Goal: Transaction & Acquisition: Obtain resource

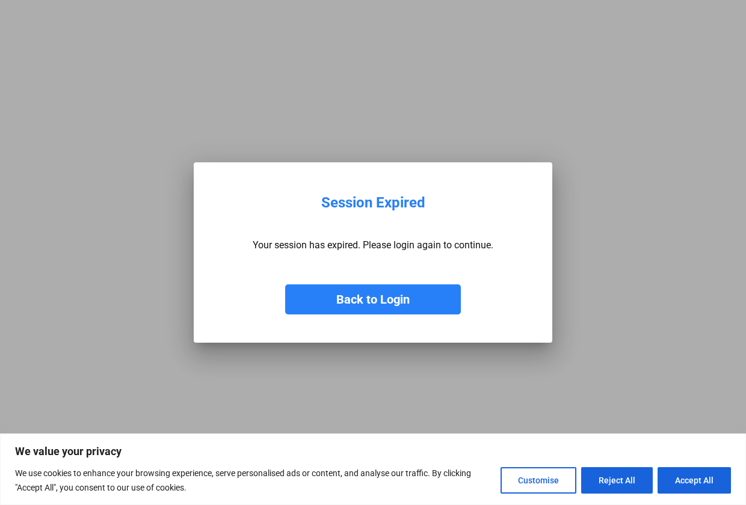
click at [381, 297] on button "Back to Login" at bounding box center [373, 300] width 176 height 30
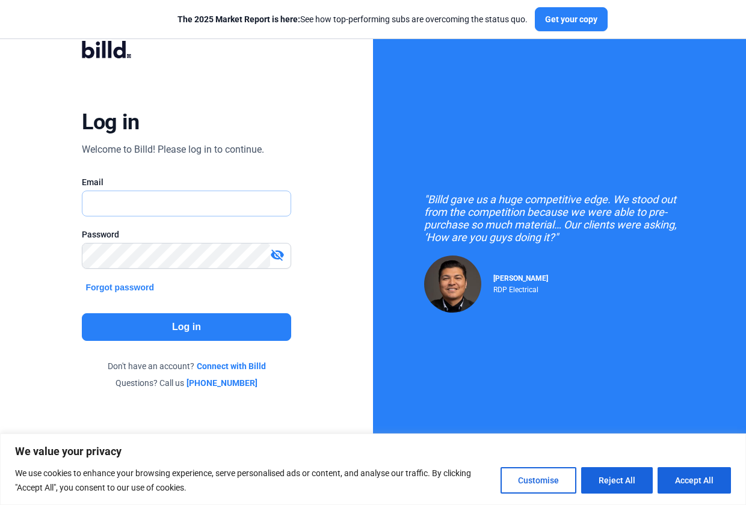
type input "Lmcpeters@tacticaldemo.com"
click at [185, 330] on button "Log in" at bounding box center [186, 327] width 209 height 28
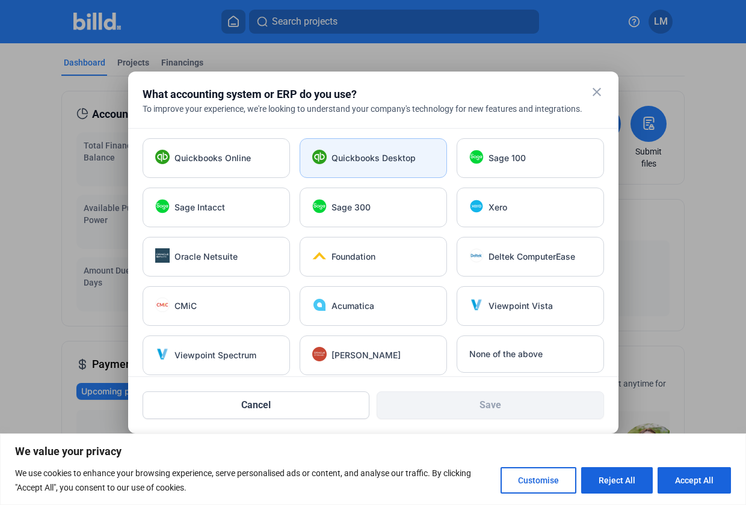
click at [364, 165] on div "Quickbooks Desktop" at bounding box center [373, 158] width 147 height 40
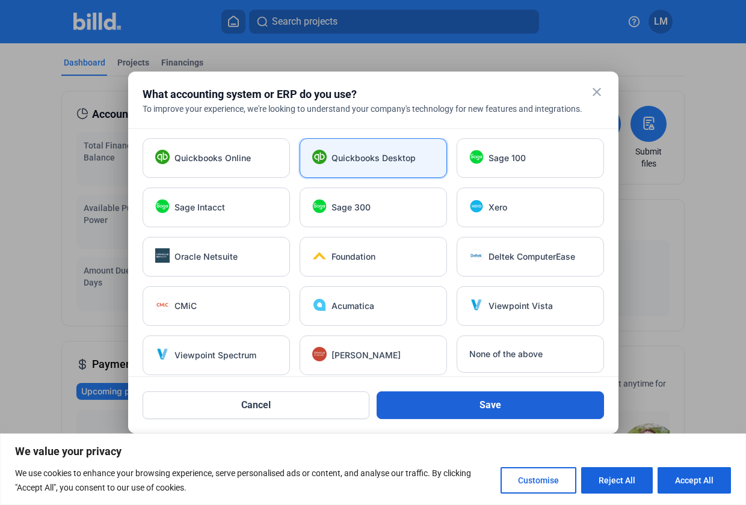
drag, startPoint x: 466, startPoint y: 422, endPoint x: 464, endPoint y: 412, distance: 9.8
click at [464, 415] on mat-dialog-container "close What accounting system or ERP do you use? To improve your experience, we'…" at bounding box center [373, 253] width 490 height 362
click at [464, 412] on button "Save" at bounding box center [490, 406] width 227 height 28
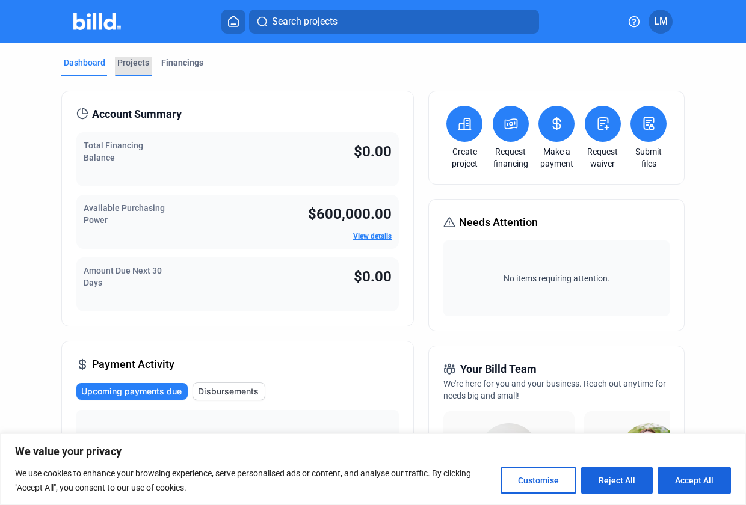
click at [135, 60] on div "Projects" at bounding box center [133, 63] width 32 height 12
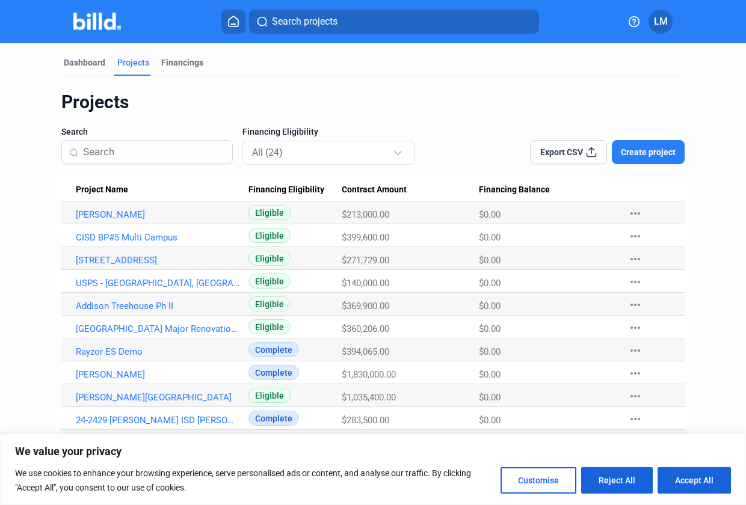
click at [644, 150] on span "Create project" at bounding box center [648, 152] width 55 height 12
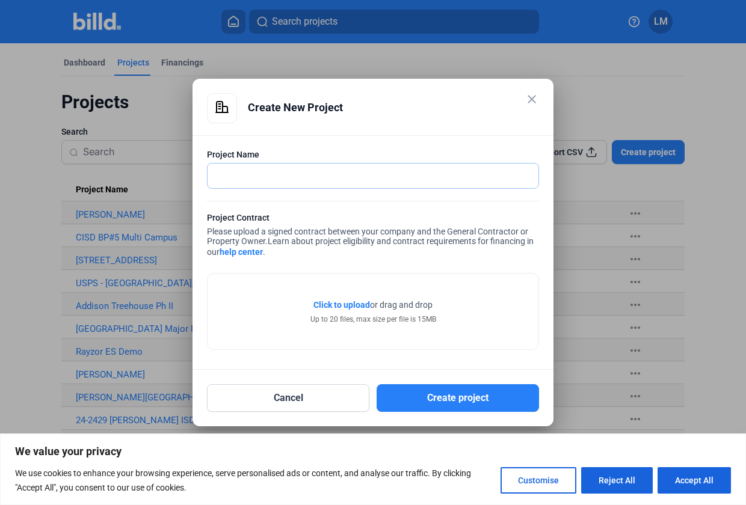
click at [298, 180] on input "text" at bounding box center [367, 176] width 318 height 25
drag, startPoint x: 305, startPoint y: 177, endPoint x: -131, endPoint y: 214, distance: 437.7
click at [0, 214] on html "We value your privacy We use cookies to enhance your browsing experience, serve…" at bounding box center [373, 252] width 746 height 505
click at [248, 174] on input "USPS - VANCOUVER, WA MAIN MIP" at bounding box center [367, 176] width 318 height 25
drag, startPoint x: 350, startPoint y: 174, endPoint x: 602, endPoint y: 149, distance: 253.9
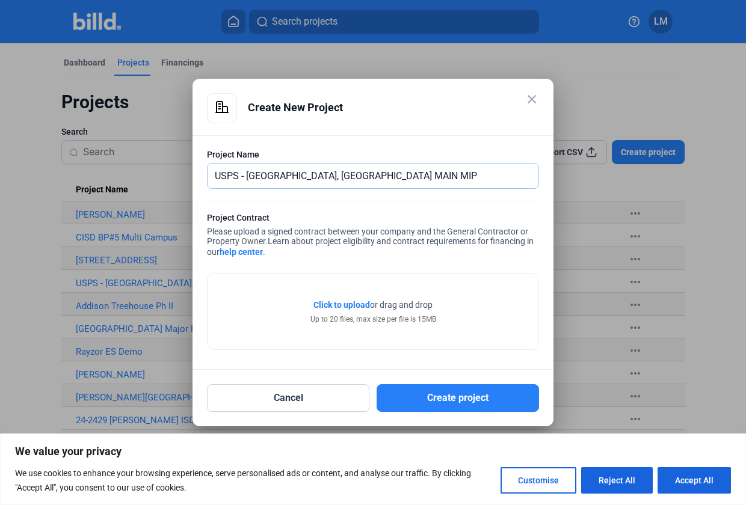
click at [602, 150] on div "close Create New Project Project Name USPS - EAST VANCOUVER, WA MAIN MIP Projec…" at bounding box center [373, 252] width 746 height 505
type input "USPS - EAST VANCOUVER, WA"
click at [357, 305] on span "Click to upload" at bounding box center [341, 305] width 57 height 10
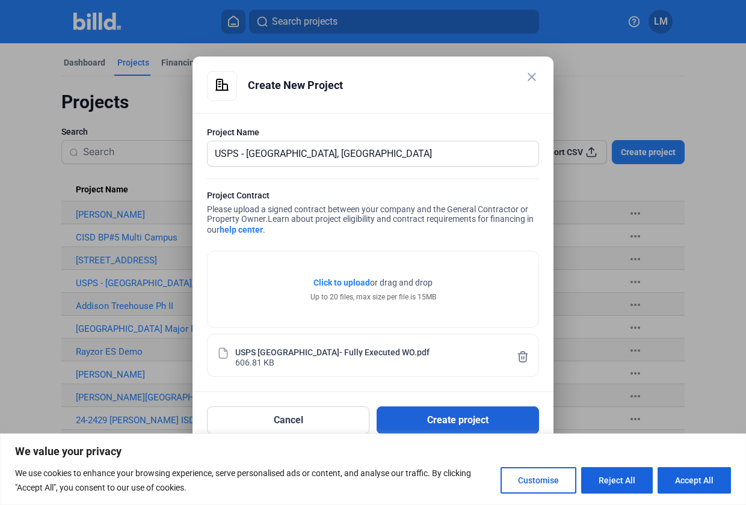
click at [454, 423] on button "Create project" at bounding box center [458, 421] width 162 height 28
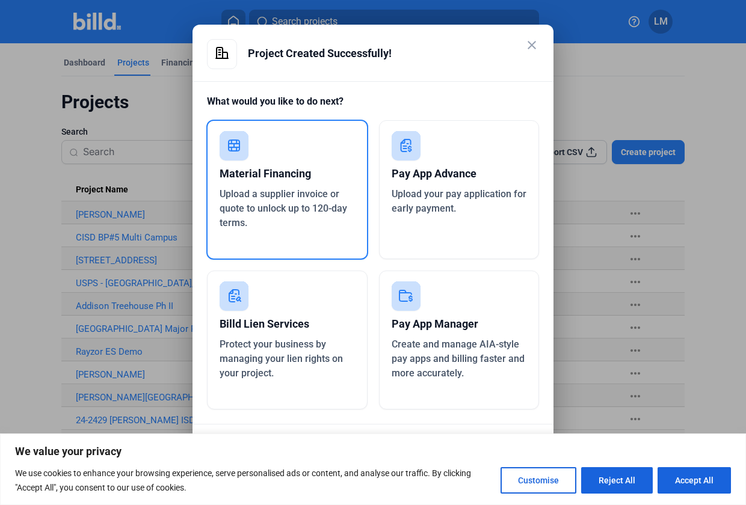
click at [417, 157] on rect at bounding box center [406, 145] width 29 height 29
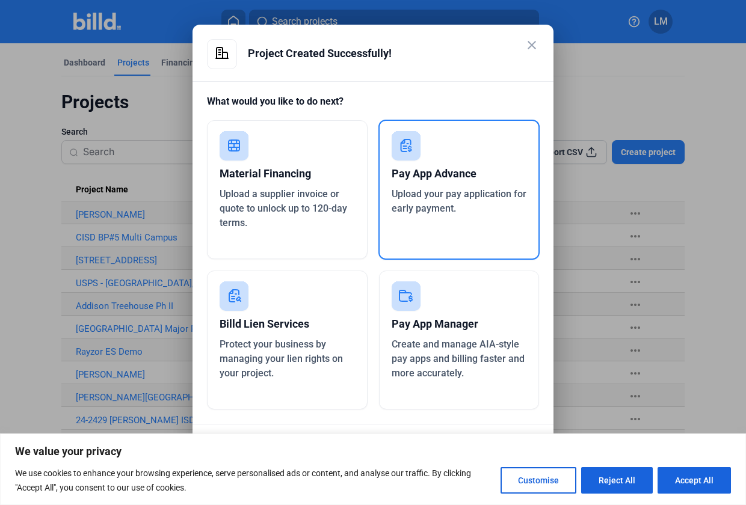
click at [454, 197] on span "Upload your pay application for early payment." at bounding box center [459, 201] width 135 height 26
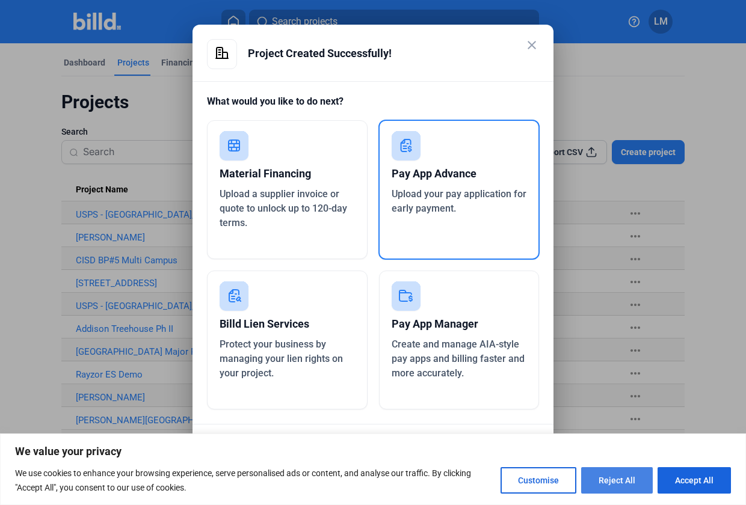
click at [636, 474] on button "Reject All" at bounding box center [617, 480] width 72 height 26
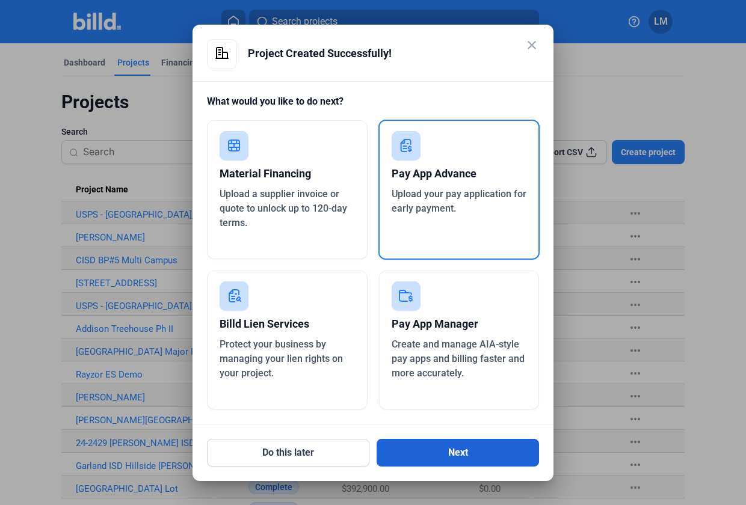
click at [489, 457] on button "Next" at bounding box center [458, 453] width 162 height 28
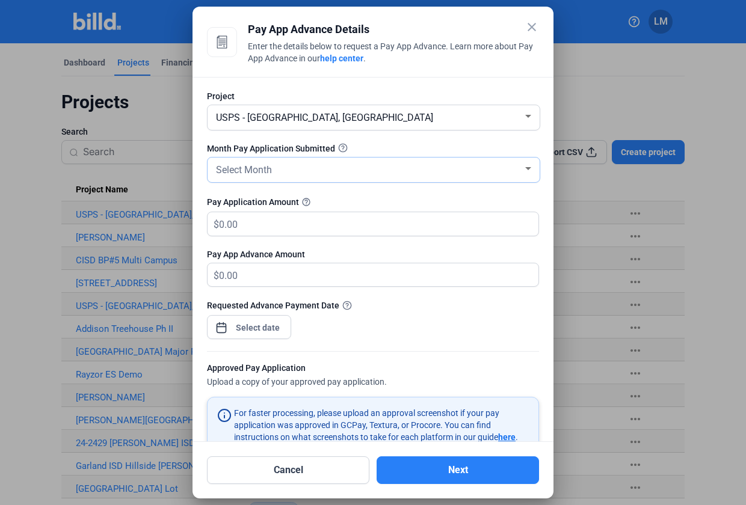
click at [330, 171] on div "Select Month" at bounding box center [368, 169] width 309 height 17
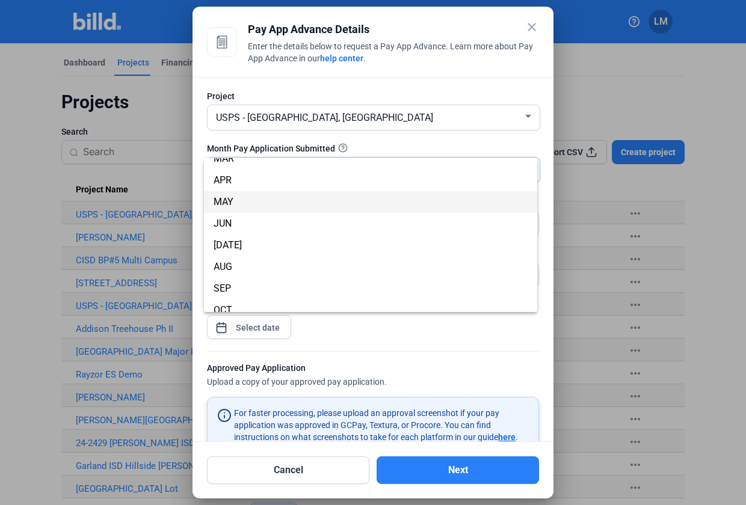
scroll to position [106, 0]
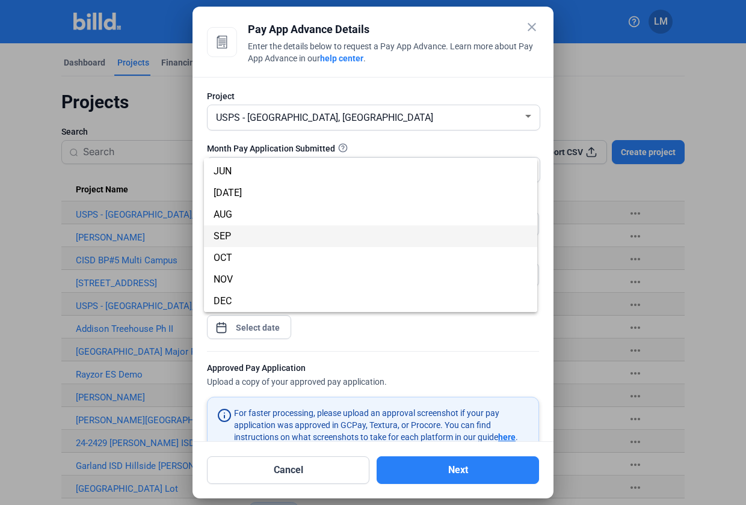
click at [268, 236] on span "SEP" at bounding box center [371, 237] width 314 height 22
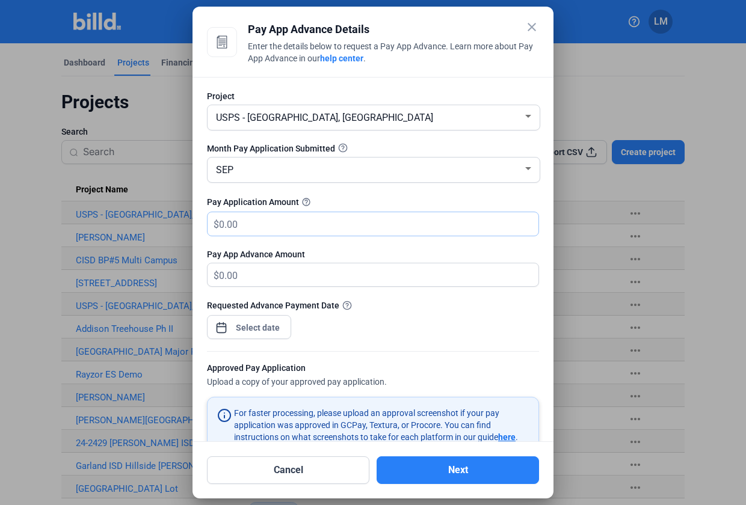
click at [274, 226] on input "text" at bounding box center [378, 223] width 319 height 23
drag, startPoint x: 247, startPoint y: 225, endPoint x: 158, endPoint y: 215, distance: 90.2
click at [158, 215] on div "close Pay App Advance Details Enter the details below to request a Pay App Adva…" at bounding box center [373, 252] width 746 height 505
type input "157,500"
click at [268, 317] on div at bounding box center [258, 328] width 52 height 22
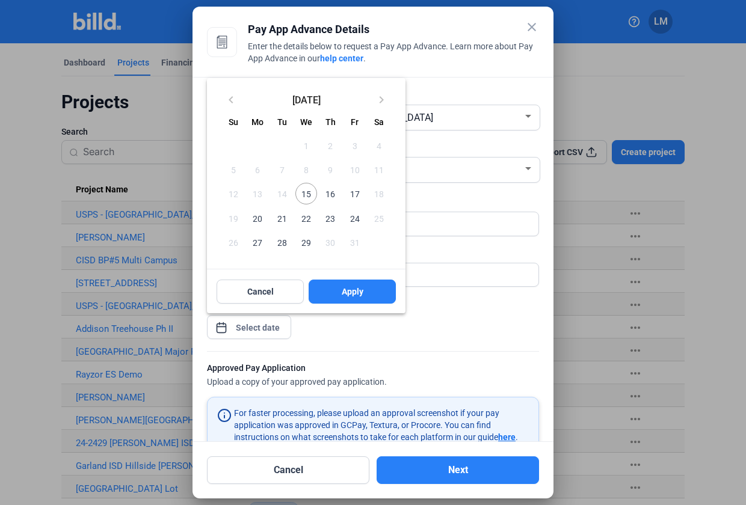
click at [303, 191] on span "15" at bounding box center [306, 194] width 22 height 22
click at [383, 291] on button "Apply" at bounding box center [352, 292] width 87 height 24
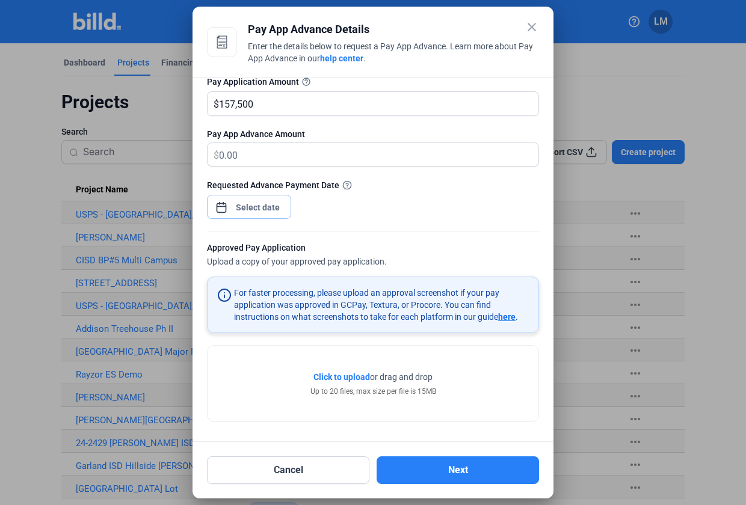
scroll to position [122, 0]
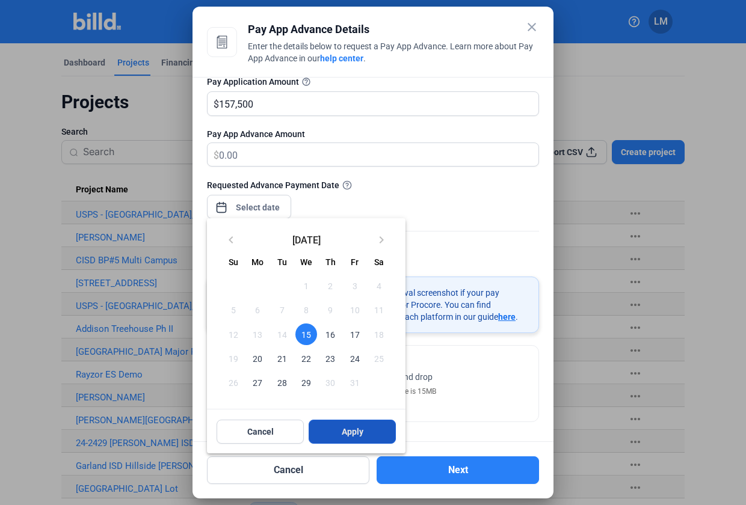
click at [347, 430] on span "Apply" at bounding box center [353, 432] width 22 height 12
click at [498, 388] on div at bounding box center [373, 252] width 746 height 505
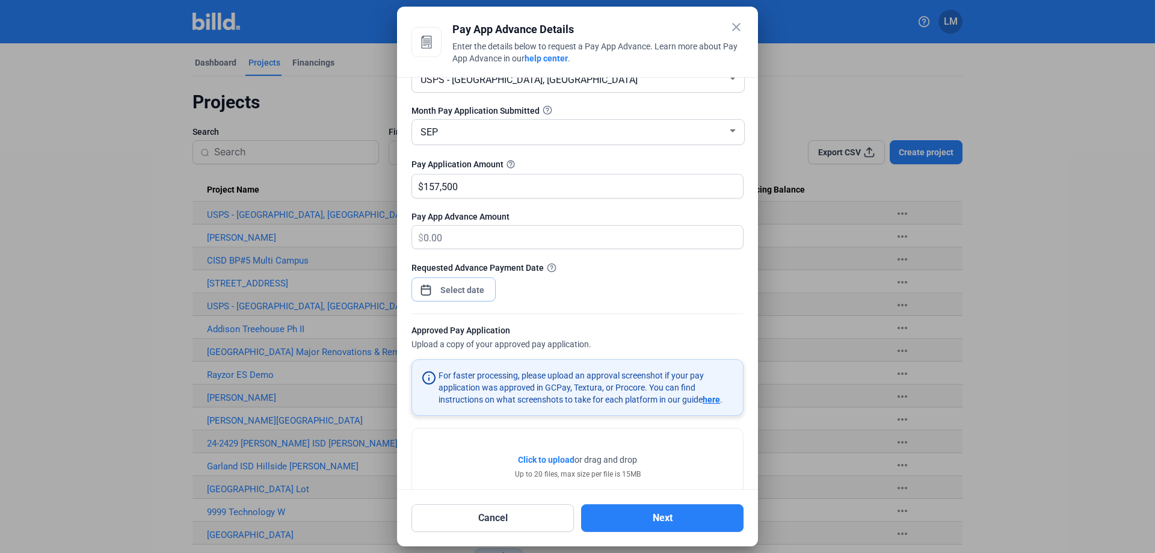
scroll to position [74, 0]
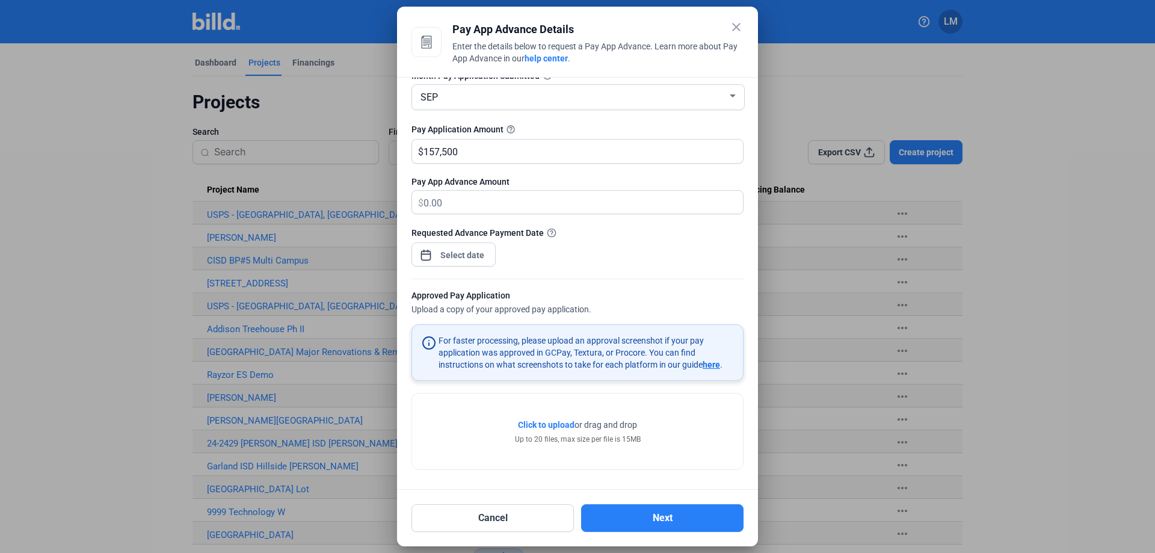
click at [557, 427] on span "Click to upload" at bounding box center [546, 425] width 57 height 10
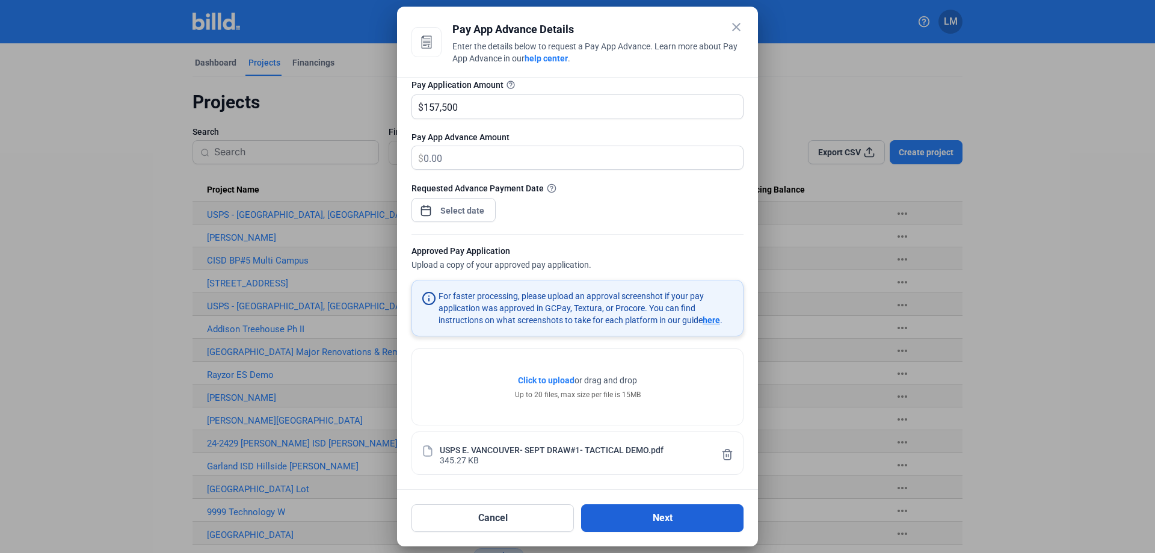
click at [654, 505] on button "Next" at bounding box center [662, 518] width 162 height 28
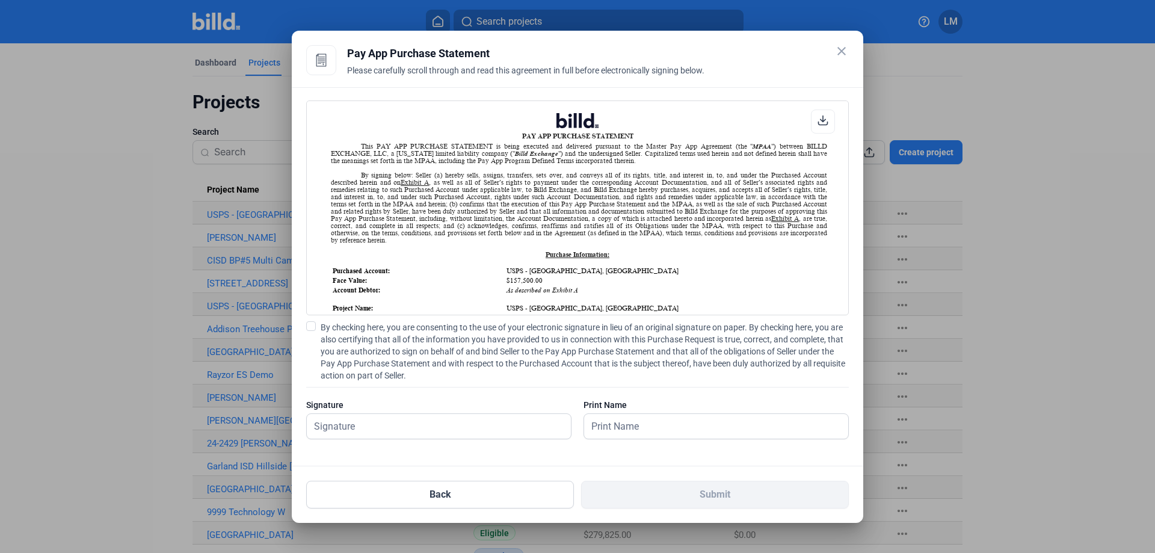
scroll to position [1, 0]
click at [314, 326] on span at bounding box center [311, 326] width 10 height 10
click at [0, 0] on input "By checking here, you are consenting to the use of your electronic signature in…" at bounding box center [0, 0] width 0 height 0
click at [394, 418] on input "text" at bounding box center [432, 426] width 251 height 25
click at [386, 424] on input "text" at bounding box center [439, 426] width 264 height 25
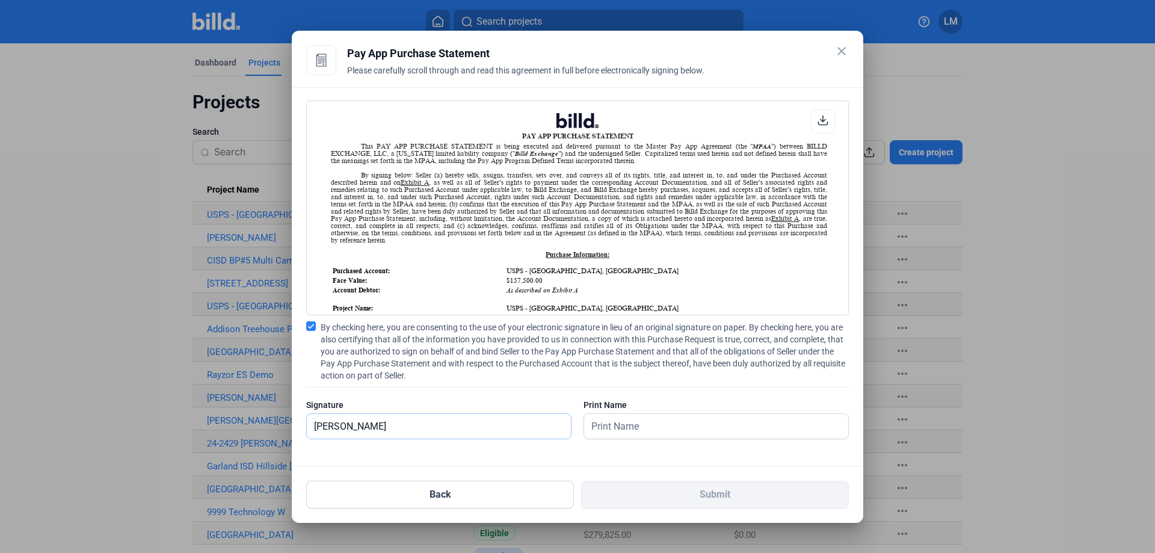
type input "Liz McPeters"
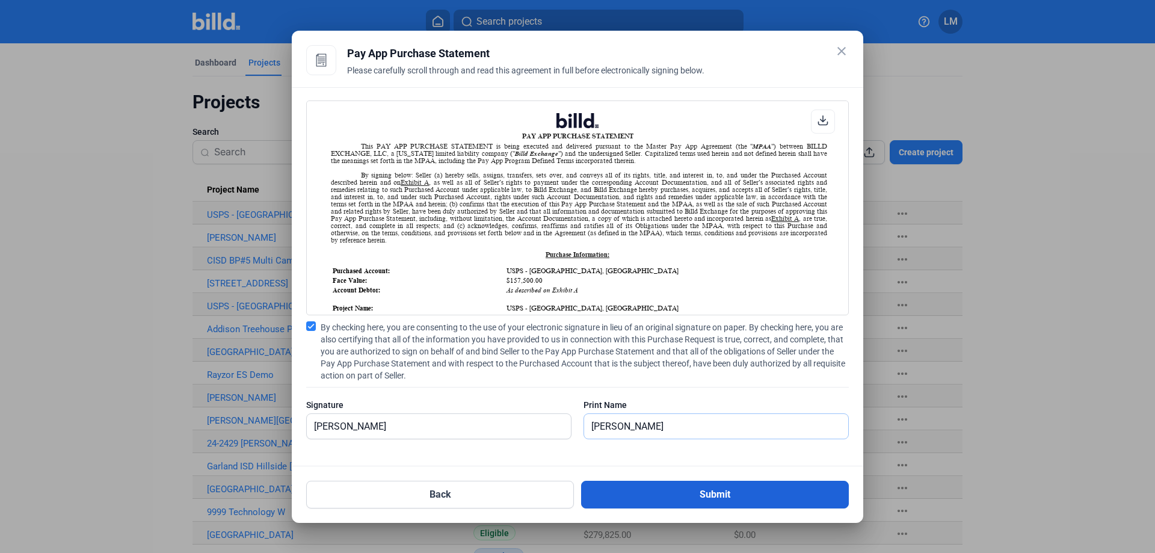
type input "Liz McPeters"
click at [733, 481] on button "Submit" at bounding box center [715, 495] width 268 height 28
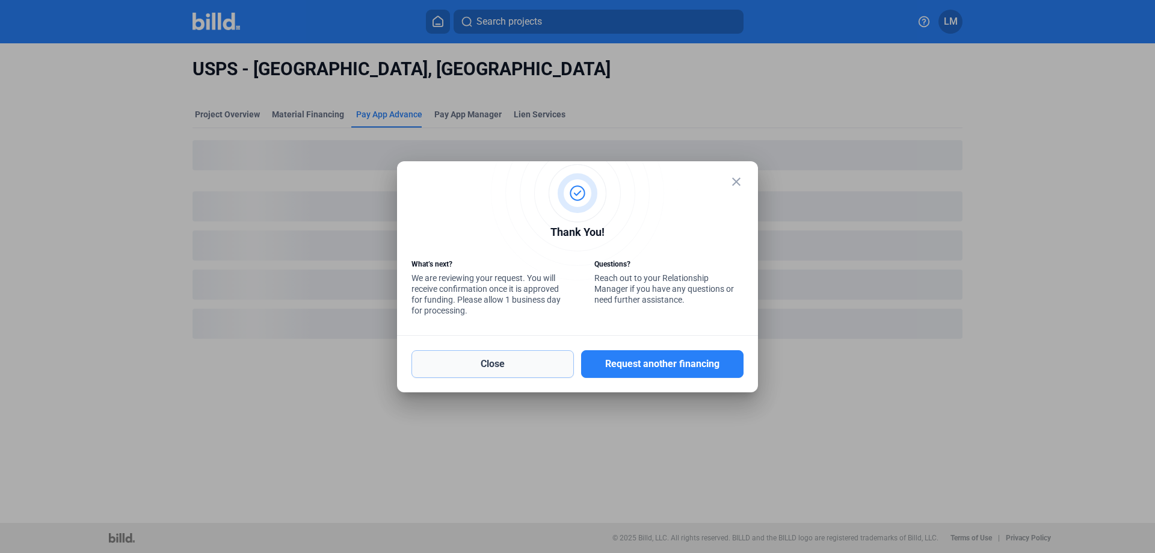
click at [539, 369] on button "Close" at bounding box center [493, 364] width 162 height 28
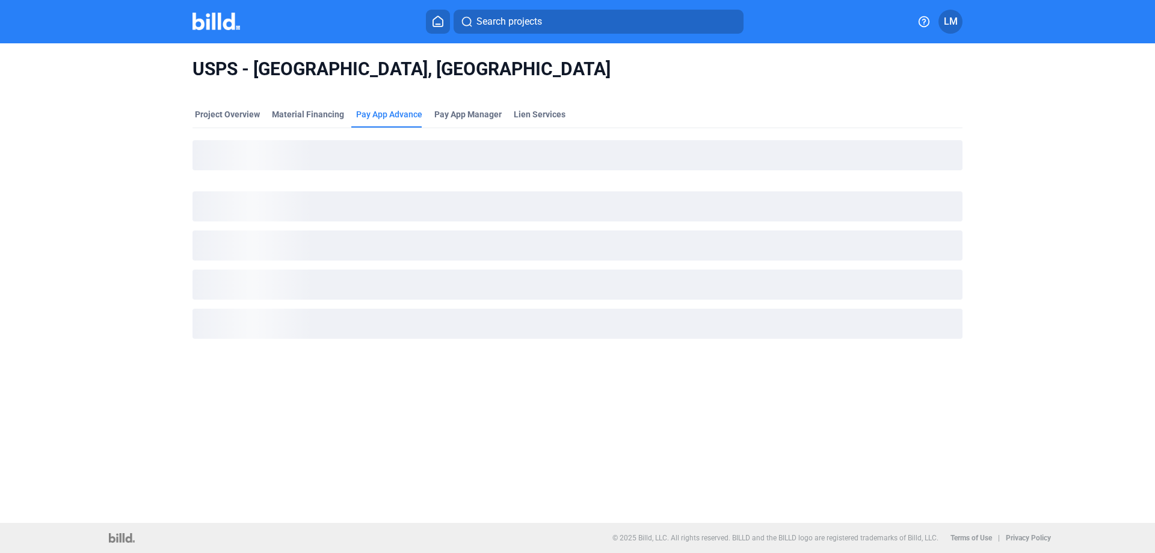
click at [229, 20] on img at bounding box center [217, 21] width 48 height 17
